Goal: Check status

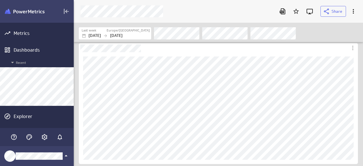
scroll to position [175, 298]
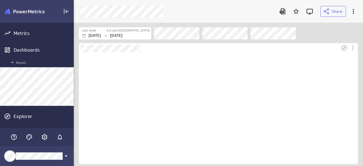
scroll to position [112, 279]
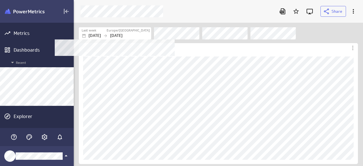
click at [136, 32] on label "Europe/[GEOGRAPHIC_DATA]" at bounding box center [128, 30] width 43 height 5
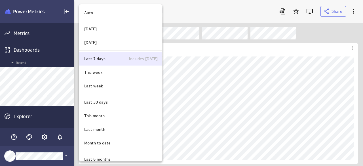
click at [112, 62] on div "Last 7 days Includes today" at bounding box center [120, 59] width 83 height 14
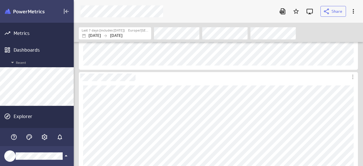
scroll to position [113, 0]
